Goal: Task Accomplishment & Management: Complete application form

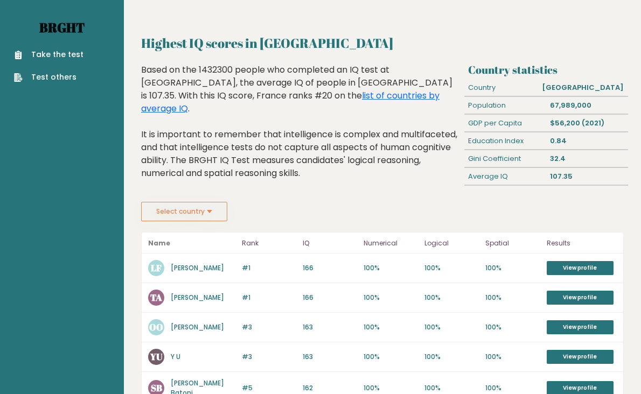
click at [74, 24] on link "Brght" at bounding box center [61, 27] width 45 height 17
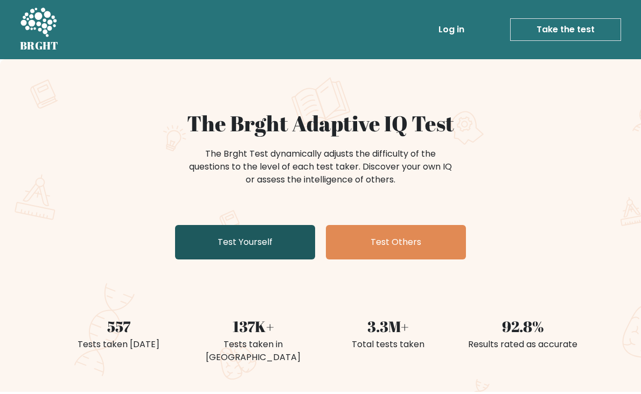
click at [287, 245] on link "Test Yourself" at bounding box center [245, 242] width 140 height 34
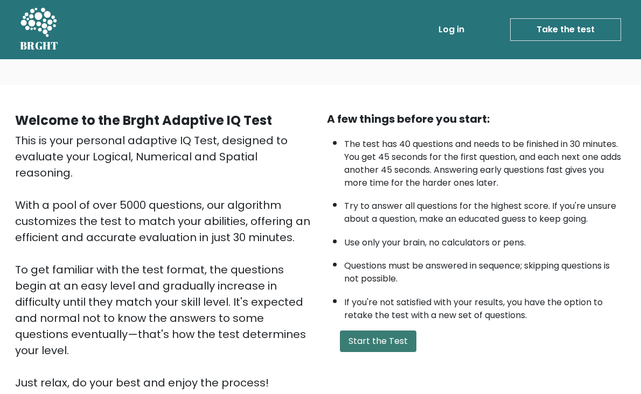
click at [380, 340] on button "Start the Test" at bounding box center [378, 342] width 77 height 22
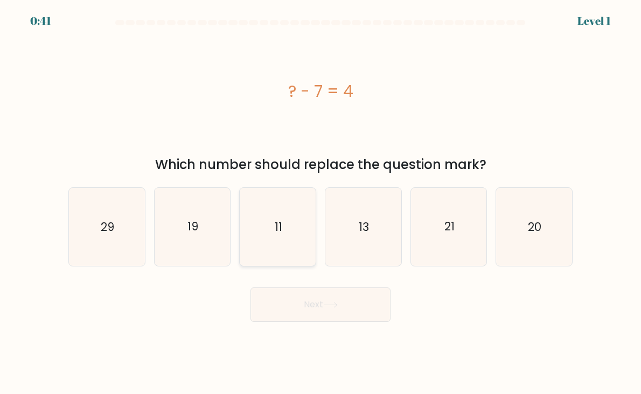
click at [266, 214] on icon "11" at bounding box center [278, 227] width 76 height 76
click at [321, 203] on input "c. 11" at bounding box center [321, 199] width 1 height 5
radio input "true"
click at [313, 297] on button "Next" at bounding box center [321, 305] width 140 height 34
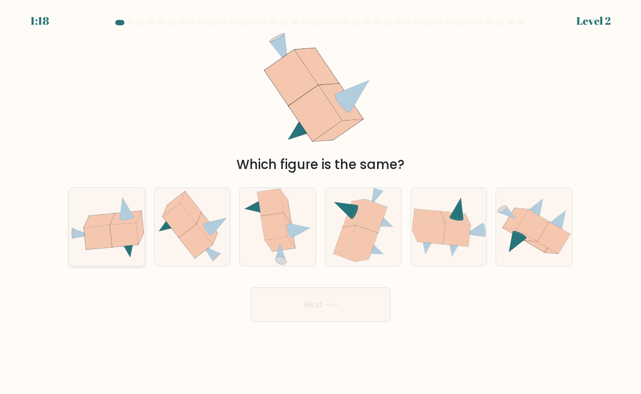
click at [105, 225] on icon at bounding box center [99, 220] width 31 height 14
click at [321, 203] on input "a." at bounding box center [321, 199] width 1 height 5
radio input "true"
click at [334, 311] on button "Next" at bounding box center [321, 305] width 140 height 34
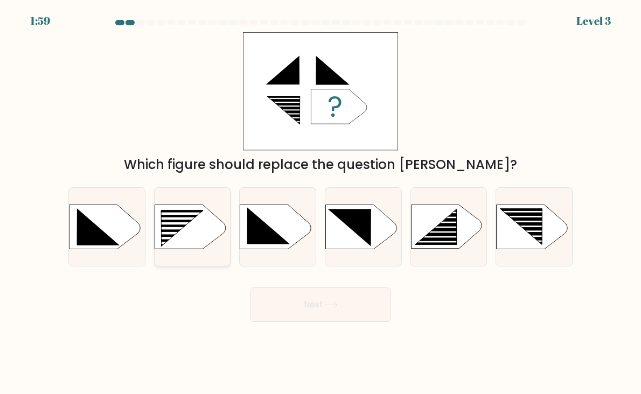
click at [165, 232] on icon at bounding box center [182, 229] width 43 height 36
click at [321, 203] on input "b." at bounding box center [321, 199] width 1 height 5
radio input "true"
click at [435, 230] on icon at bounding box center [436, 227] width 41 height 35
click at [321, 203] on input "e." at bounding box center [321, 199] width 1 height 5
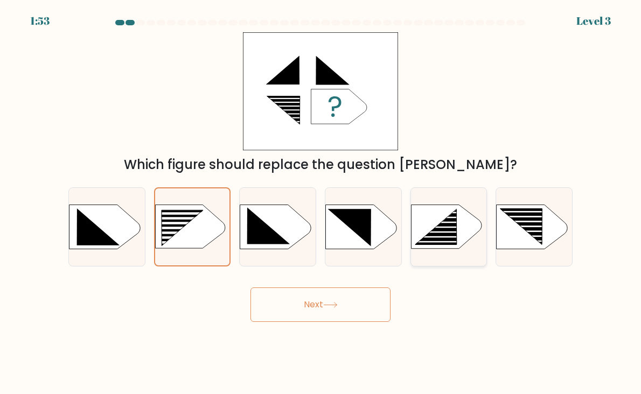
radio input "true"
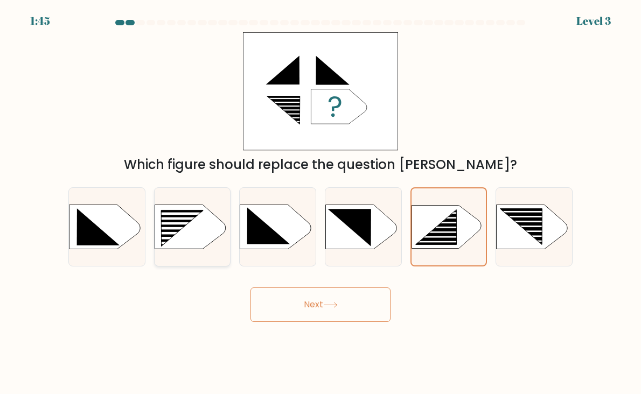
click at [209, 223] on rect at bounding box center [157, 211] width 197 height 150
click at [321, 203] on input "b." at bounding box center [321, 199] width 1 height 5
radio input "true"
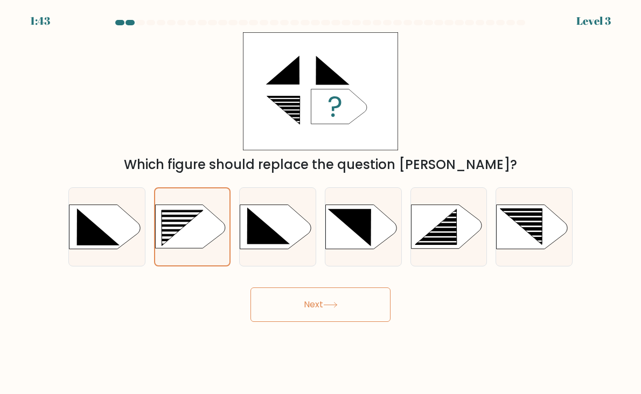
click at [343, 311] on button "Next" at bounding box center [321, 305] width 140 height 34
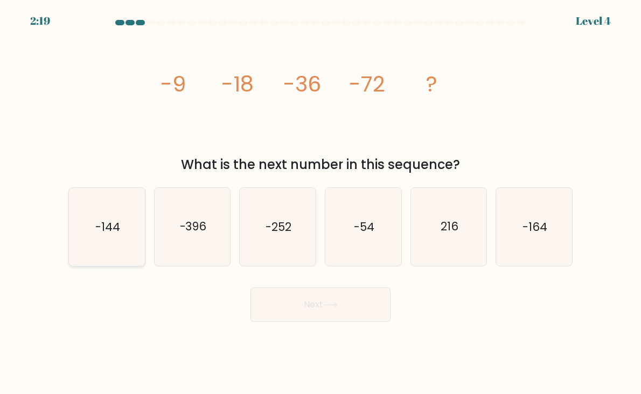
click at [116, 224] on text "-144" at bounding box center [107, 227] width 25 height 16
click at [321, 203] on input "a. -144" at bounding box center [321, 199] width 1 height 5
radio input "true"
click at [294, 295] on button "Next" at bounding box center [321, 305] width 140 height 34
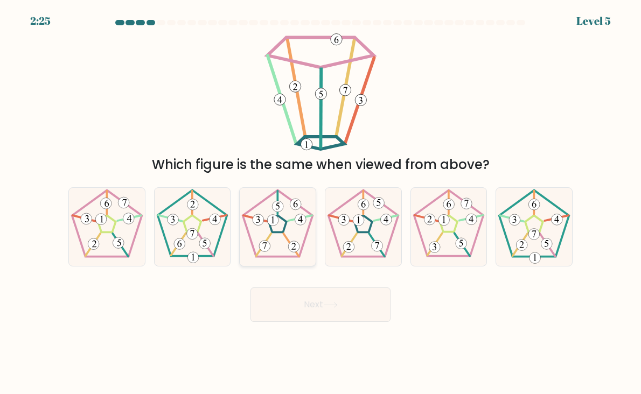
click at [278, 225] on icon at bounding box center [278, 227] width 76 height 76
click at [321, 203] on input "c." at bounding box center [321, 199] width 1 height 5
radio input "true"
click at [312, 301] on button "Next" at bounding box center [321, 305] width 140 height 34
